Goal: Task Accomplishment & Management: Use online tool/utility

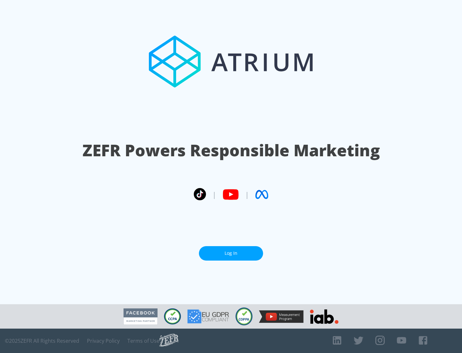
click at [231, 253] on link "Log In" at bounding box center [231, 253] width 64 height 14
